Goal: Task Accomplishment & Management: Complete application form

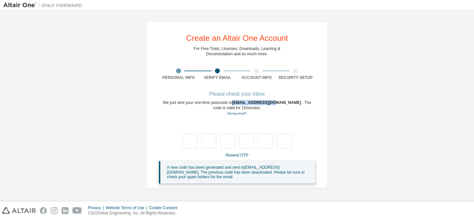
drag, startPoint x: 280, startPoint y: 103, endPoint x: 234, endPoint y: 103, distance: 46.0
click at [234, 103] on div "We just sent your one-time passcode to [EMAIL_ADDRESS][DOMAIN_NAME] . The code …" at bounding box center [237, 108] width 156 height 16
copy div "[EMAIL_ADDRESS][DOMAIN_NAME]"
click at [243, 153] on link "Resend OTP" at bounding box center [236, 155] width 23 height 5
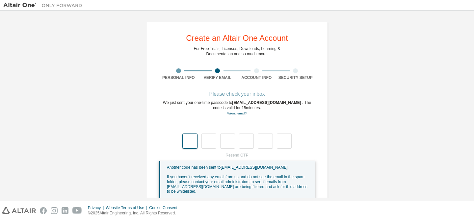
click at [191, 144] on input "text" at bounding box center [189, 141] width 15 height 15
type input "*"
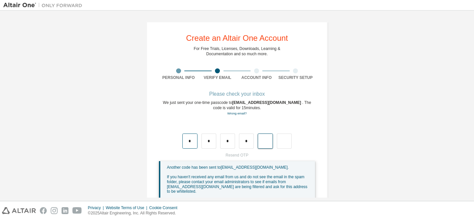
type input "*"
